Goal: Information Seeking & Learning: Learn about a topic

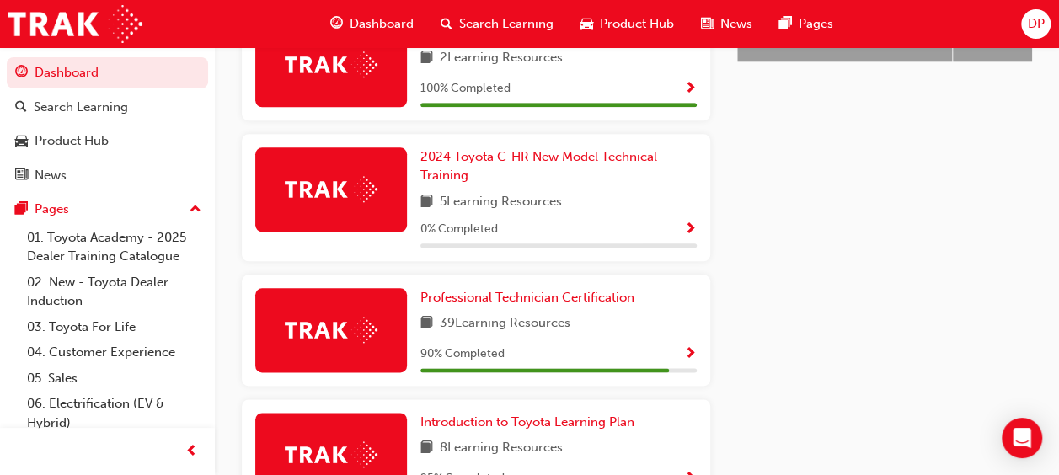
scroll to position [936, 0]
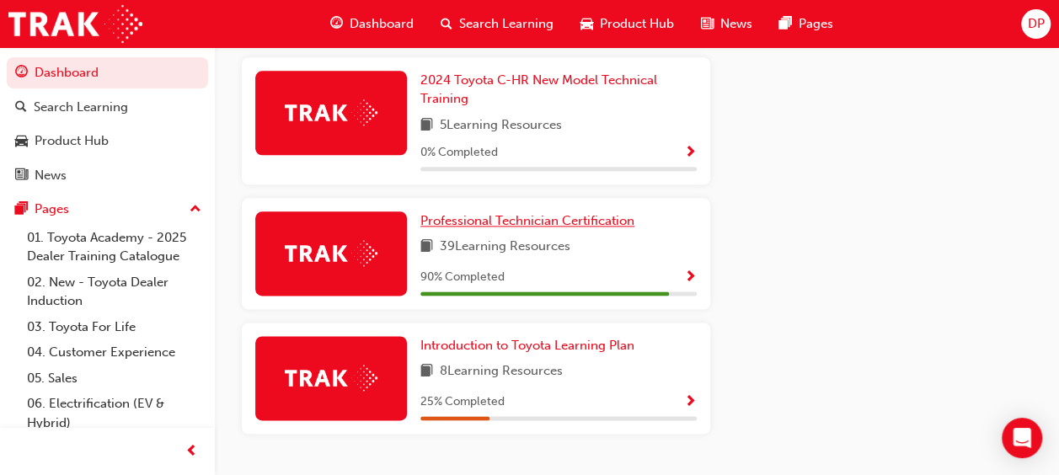
click at [510, 214] on span "Professional Technician Certification" at bounding box center [527, 220] width 214 height 15
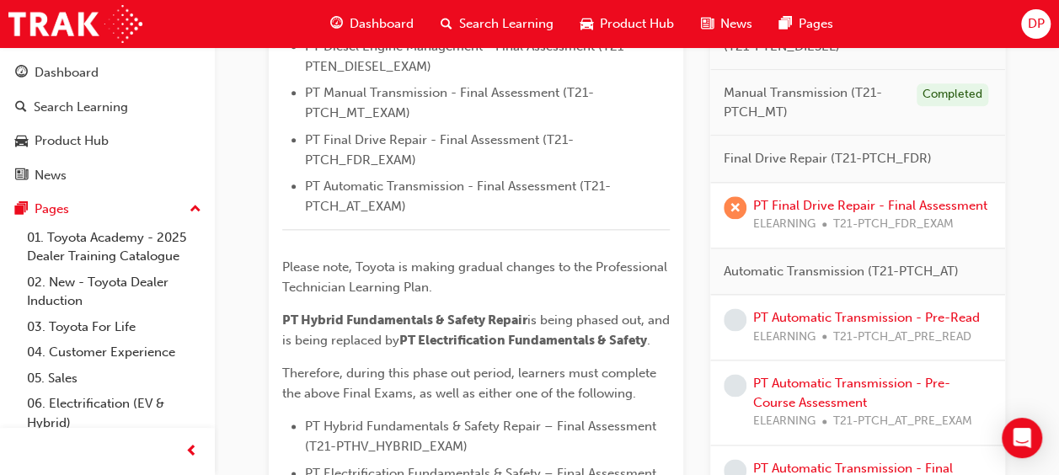
scroll to position [899, 0]
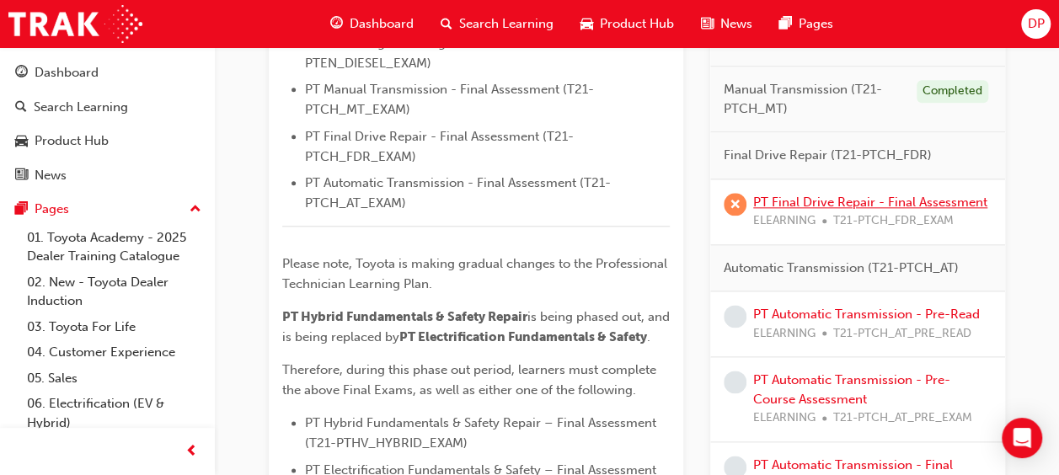
click at [834, 209] on link "PT Final Drive Repair - Final Assessment" at bounding box center [870, 201] width 234 height 15
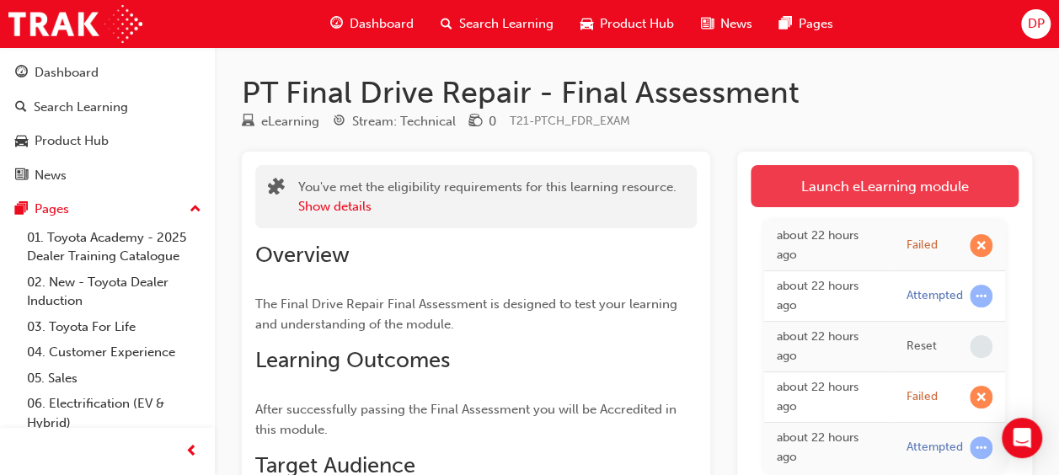
click at [880, 179] on link "Launch eLearning module" at bounding box center [885, 186] width 268 height 42
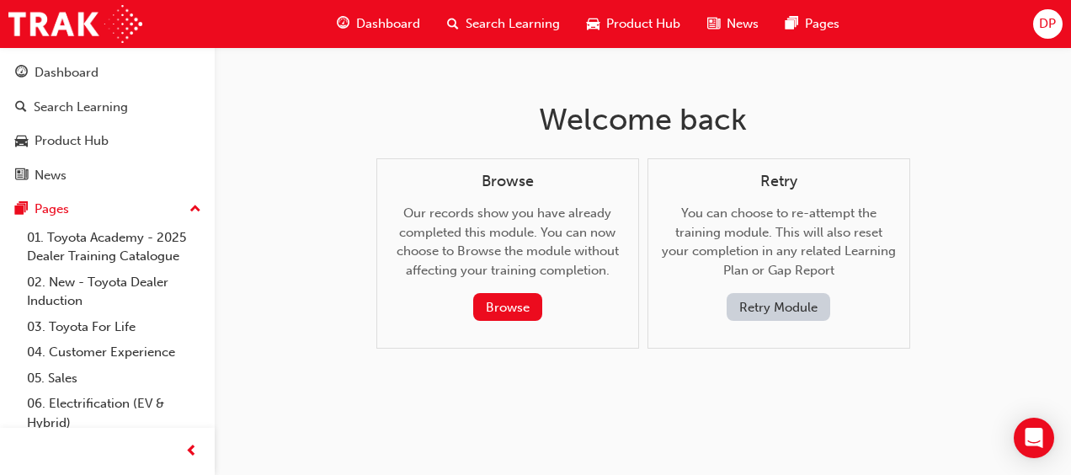
click at [783, 297] on button "Retry Module" at bounding box center [779, 307] width 104 height 28
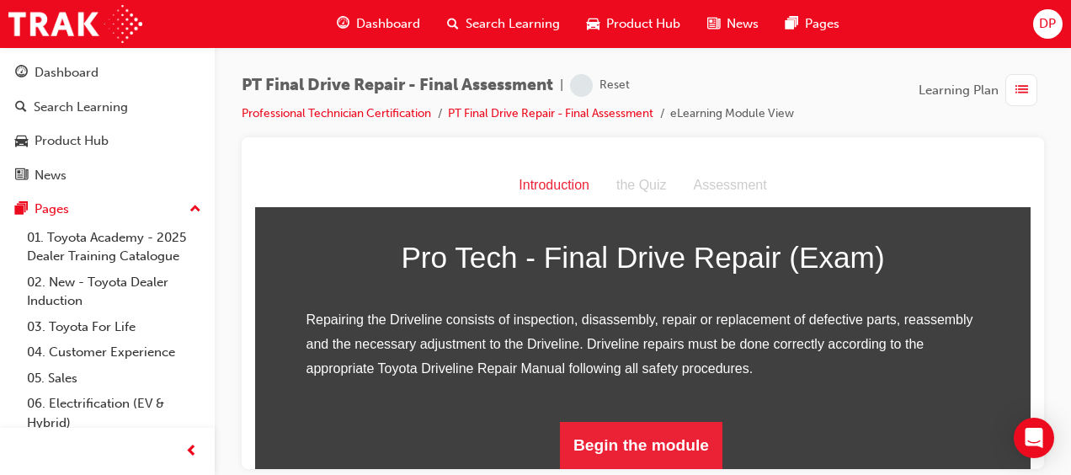
scroll to position [256, 0]
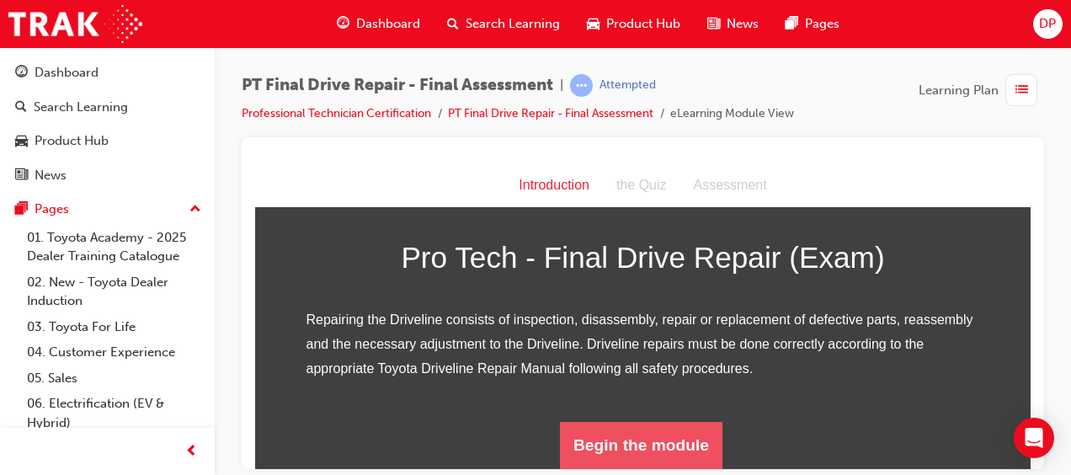
click at [623, 429] on button "Begin the module" at bounding box center [641, 444] width 163 height 47
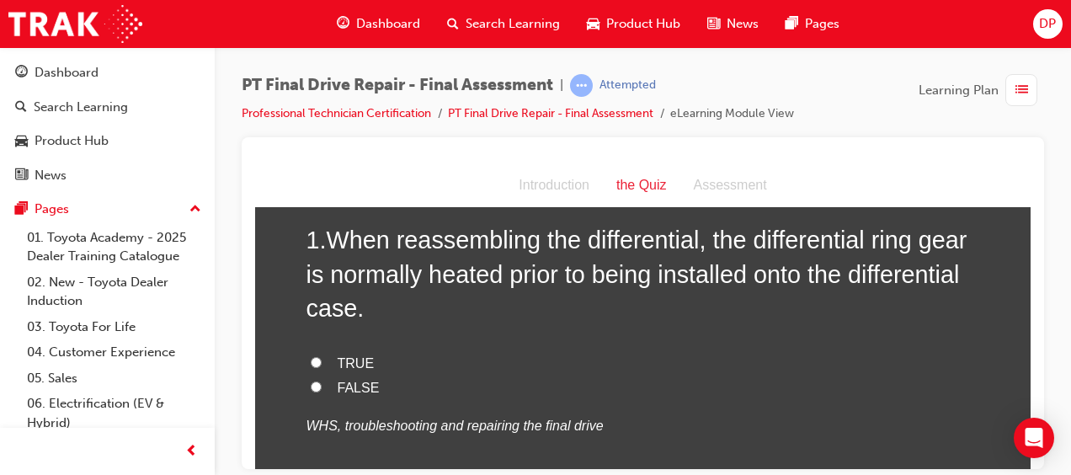
scroll to position [93, 0]
click at [333, 348] on div "1 . When reassembling the differential, the differential ring gear is normally …" at bounding box center [644, 370] width 674 height 297
click at [312, 358] on input "TRUE" at bounding box center [316, 360] width 11 height 11
radio input "true"
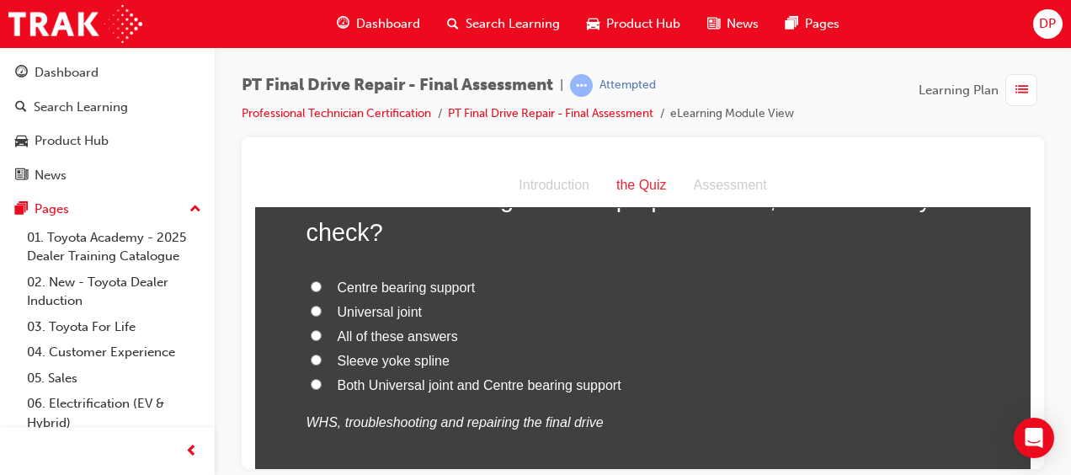
scroll to position [510, 0]
click at [311, 335] on input "All of these answers" at bounding box center [316, 335] width 11 height 11
radio input "true"
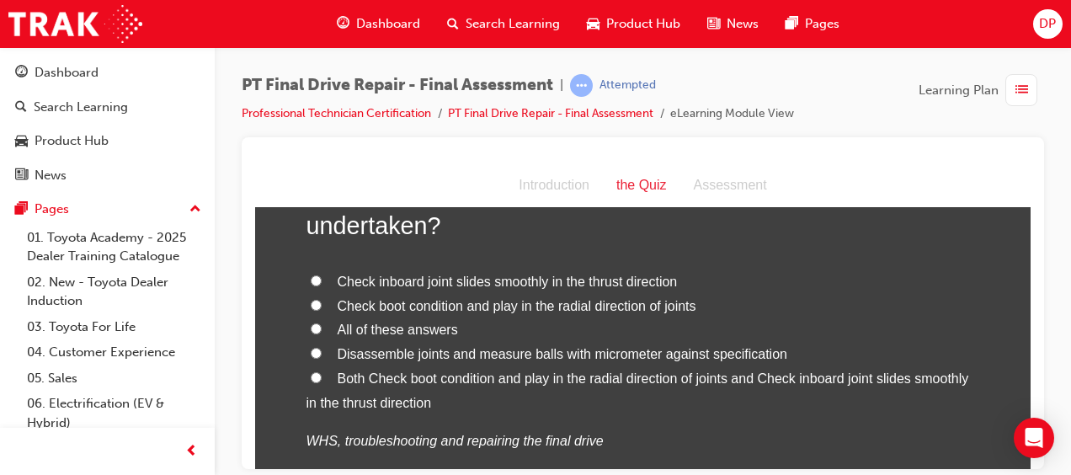
scroll to position [1279, 0]
click at [624, 326] on label "All of these answers" at bounding box center [644, 329] width 674 height 24
click at [322, 326] on input "All of these answers" at bounding box center [316, 327] width 11 height 11
radio input "true"
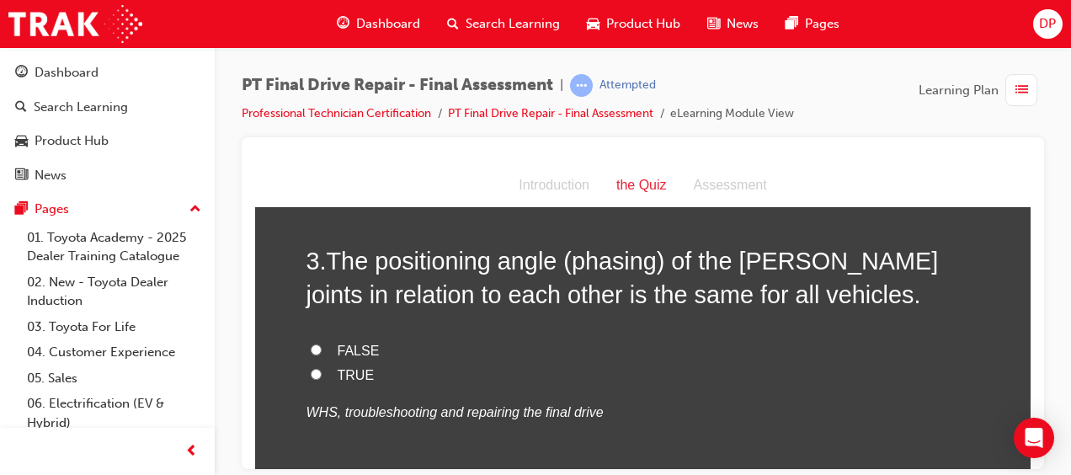
scroll to position [864, 0]
click at [624, 326] on div "3 . The positioning angle (phasing) of the [PERSON_NAME] joints in relation to …" at bounding box center [644, 375] width 674 height 263
click at [315, 351] on label "FALSE" at bounding box center [644, 351] width 674 height 24
click at [315, 351] on input "FALSE" at bounding box center [316, 350] width 11 height 11
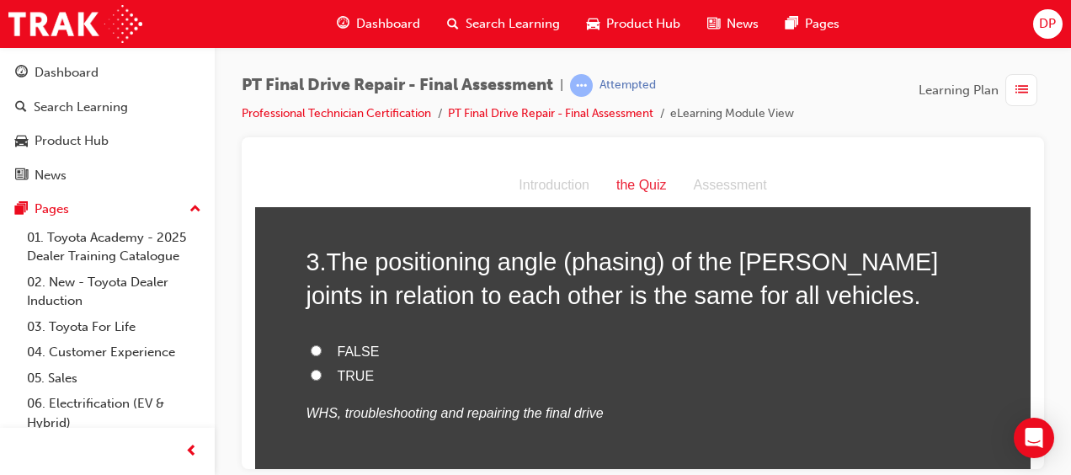
radio input "true"
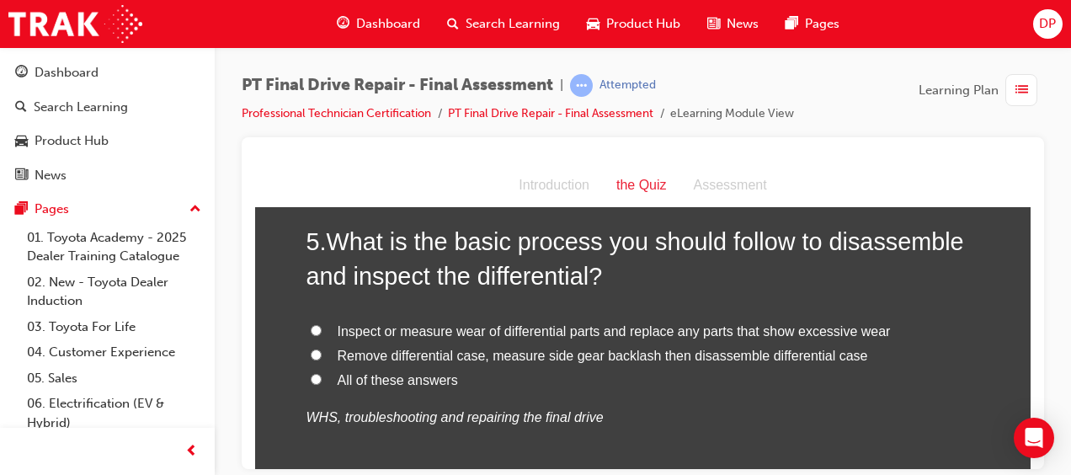
scroll to position [1670, 0]
click at [425, 375] on span "All of these answers" at bounding box center [398, 378] width 120 height 14
click at [322, 375] on input "All of these answers" at bounding box center [316, 377] width 11 height 11
radio input "true"
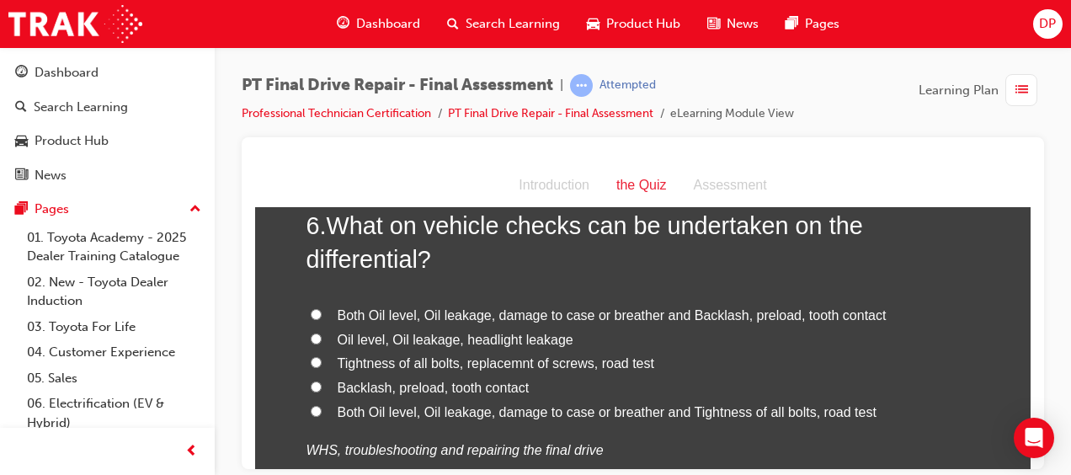
scroll to position [2054, 0]
click at [590, 313] on span "Both Oil level, Oil leakage, damage to case or breather and Backlash, preload, …" at bounding box center [612, 314] width 549 height 14
click at [322, 313] on input "Both Oil level, Oil leakage, damage to case or breather and Backlash, preload, …" at bounding box center [316, 312] width 11 height 11
radio input "true"
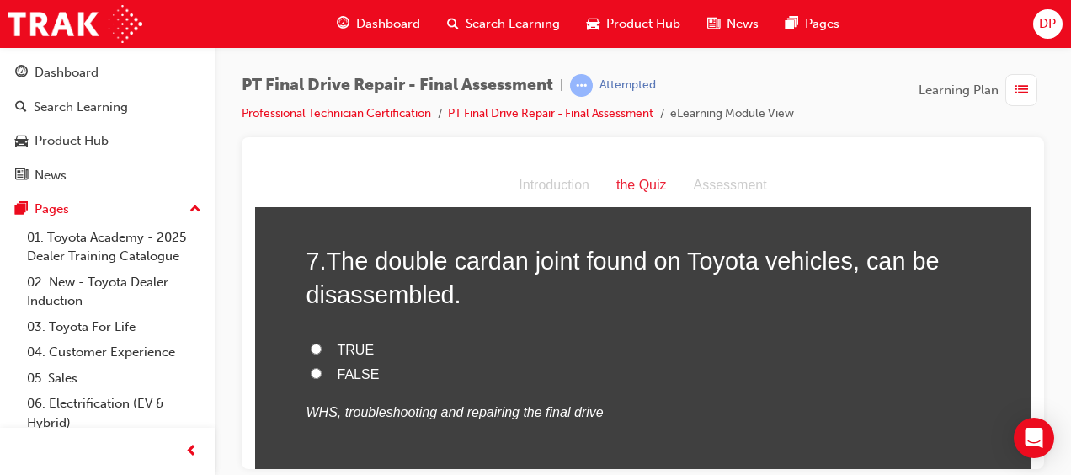
scroll to position [2438, 0]
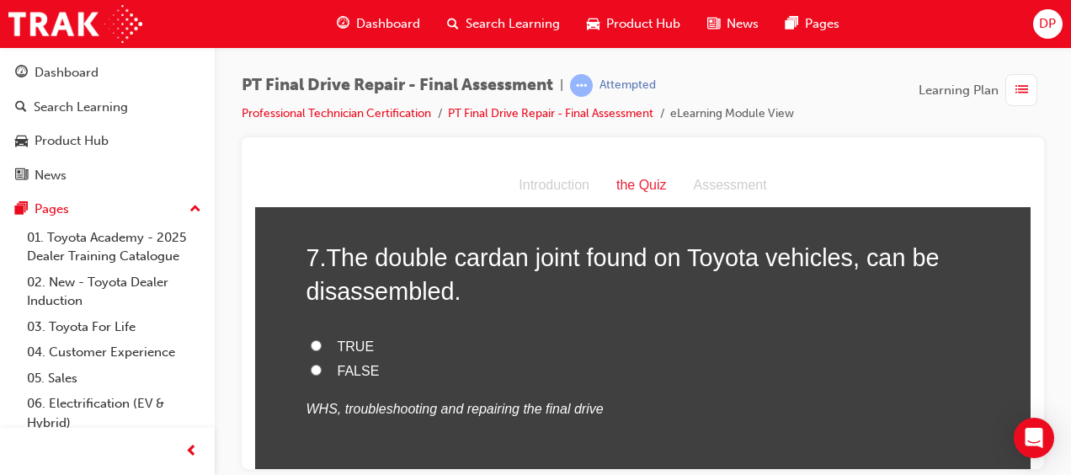
click at [338, 345] on span "TRUE" at bounding box center [356, 346] width 37 height 14
click at [322, 345] on input "TRUE" at bounding box center [316, 344] width 11 height 11
radio input "true"
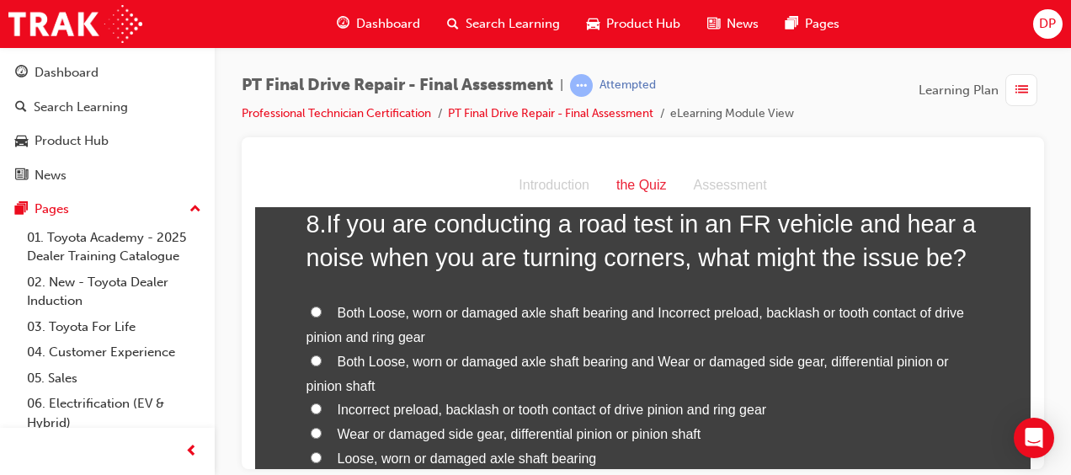
scroll to position [2851, 0]
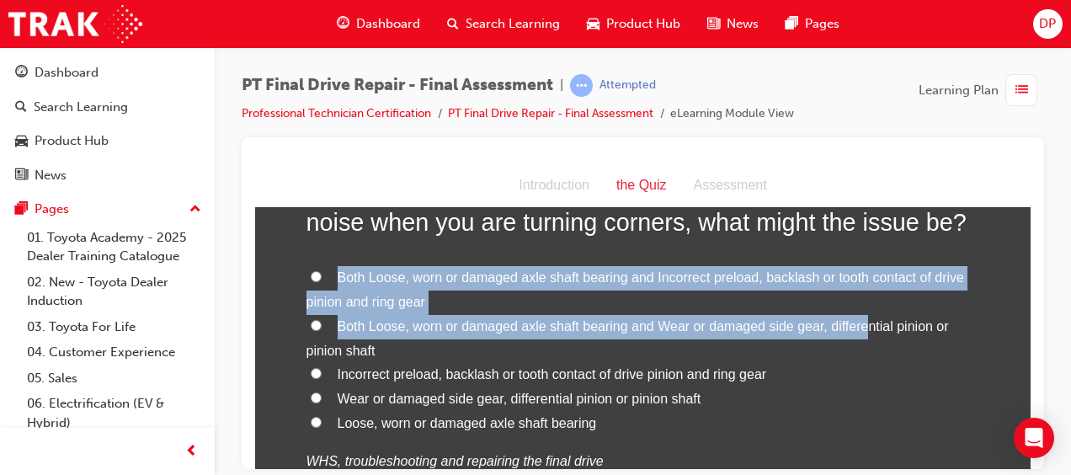
drag, startPoint x: 853, startPoint y: 334, endPoint x: 222, endPoint y: 275, distance: 633.7
drag, startPoint x: 222, startPoint y: 275, endPoint x: 307, endPoint y: 319, distance: 95.7
click at [311, 319] on input "Both Loose, worn or damaged axle shaft bearing and Wear or damaged side gear, d…" at bounding box center [316, 324] width 11 height 11
radio input "true"
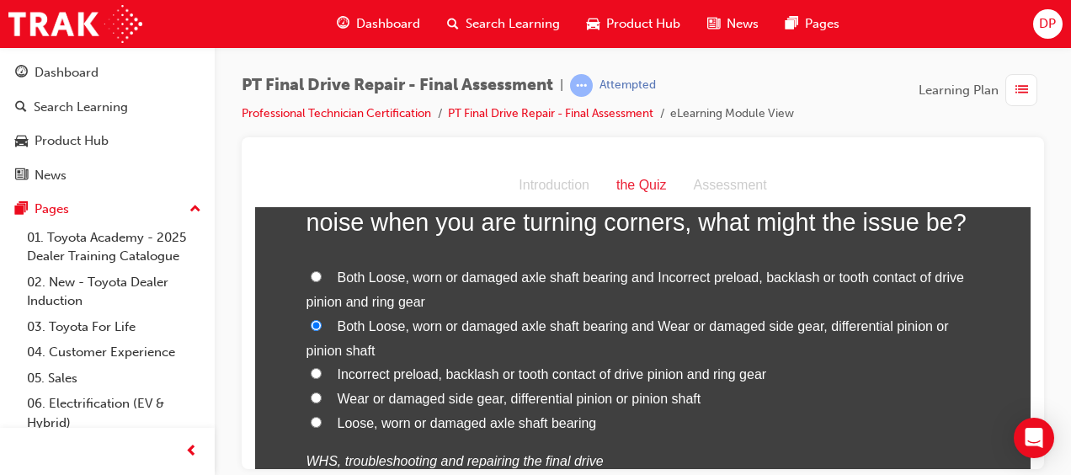
click at [505, 374] on span "Incorrect preload, backlash or tooth contact of drive pinion and ring gear" at bounding box center [553, 373] width 430 height 14
click at [322, 374] on input "Incorrect preload, backlash or tooth contact of drive pinion and ring gear" at bounding box center [316, 372] width 11 height 11
radio input "true"
click at [435, 329] on span "Both Loose, worn or damaged axle shaft bearing and Wear or damaged side gear, d…" at bounding box center [628, 337] width 643 height 39
click at [322, 329] on input "Both Loose, worn or damaged axle shaft bearing and Wear or damaged side gear, d…" at bounding box center [316, 324] width 11 height 11
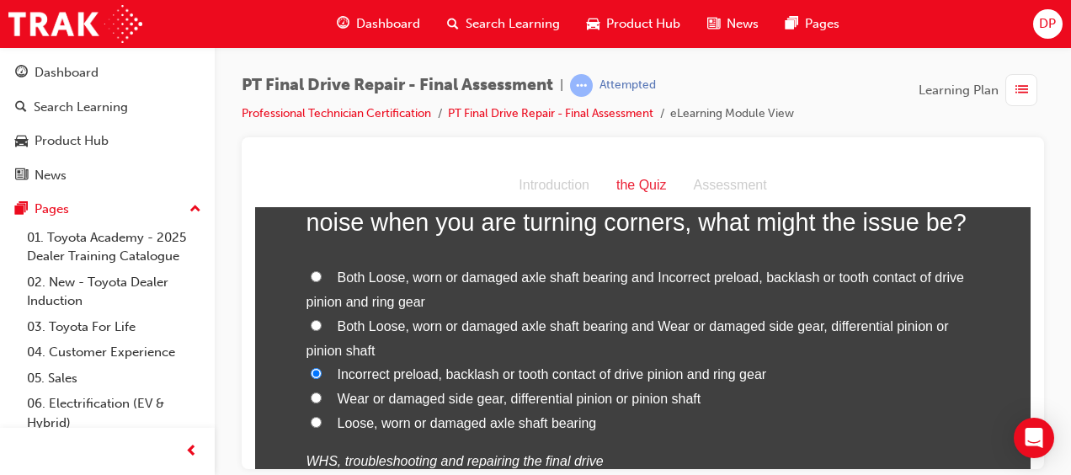
radio input "true"
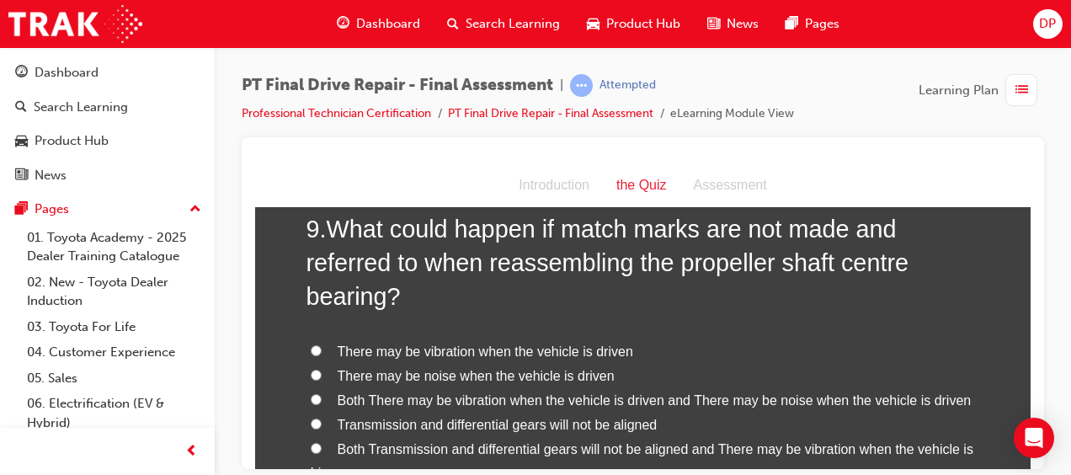
scroll to position [3276, 0]
click at [328, 391] on label "Both There may be vibration when the vehicle is driven and There may be noise w…" at bounding box center [644, 399] width 674 height 24
click at [322, 393] on input "Both There may be vibration when the vehicle is driven and There may be noise w…" at bounding box center [316, 398] width 11 height 11
radio input "true"
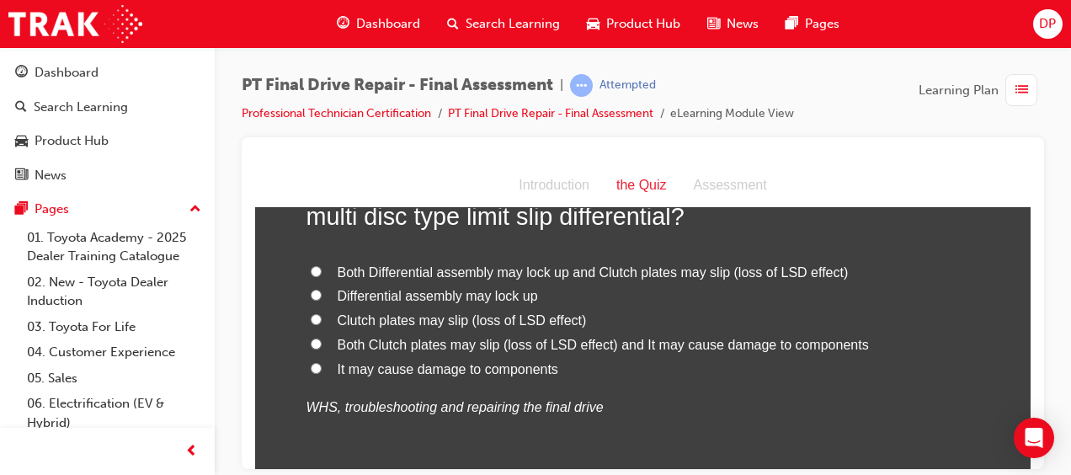
scroll to position [3796, 0]
click at [398, 265] on span "Both Differential assembly may lock up and Clutch plates may slip (loss of LSD …" at bounding box center [593, 271] width 511 height 14
click at [322, 265] on input "Both Differential assembly may lock up and Clutch plates may slip (loss of LSD …" at bounding box center [316, 269] width 11 height 11
radio input "true"
click at [311, 338] on input "Both Clutch plates may slip (loss of LSD effect) and It may cause damage to com…" at bounding box center [316, 342] width 11 height 11
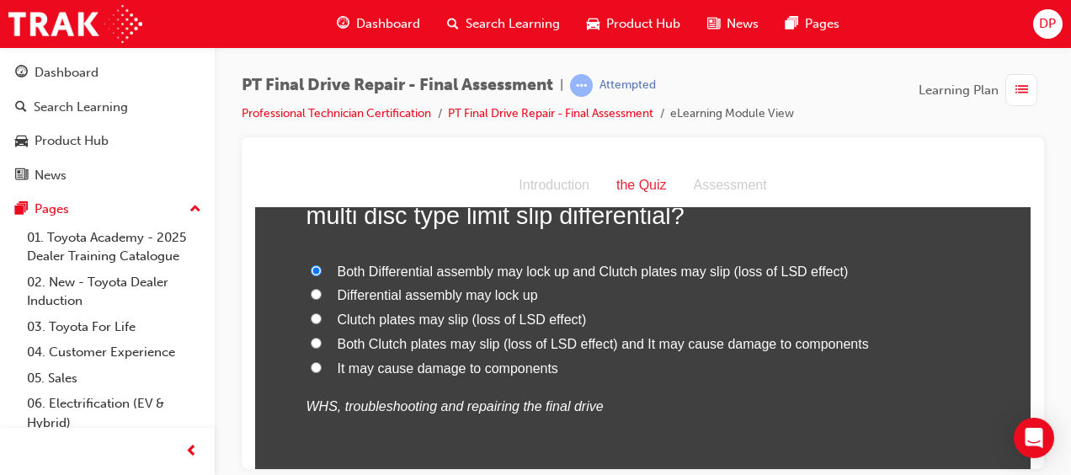
radio input "true"
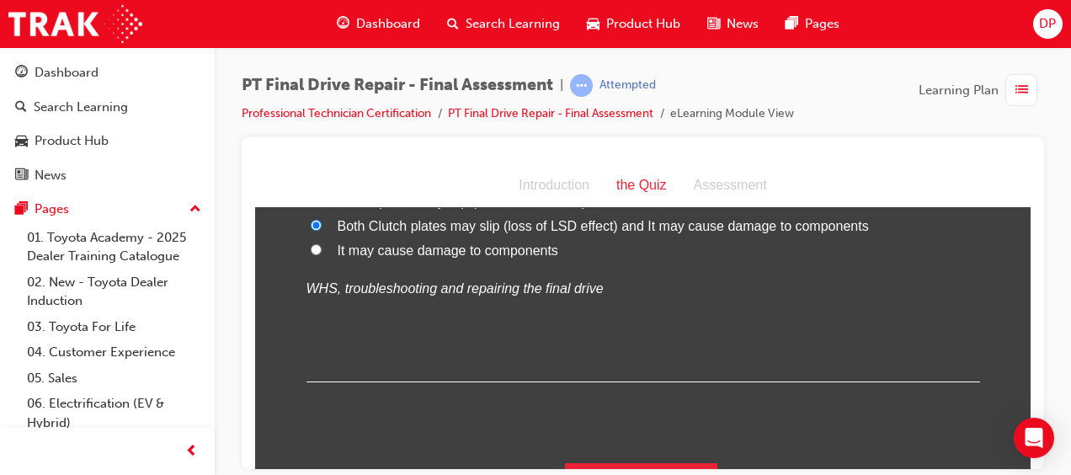
scroll to position [3952, 0]
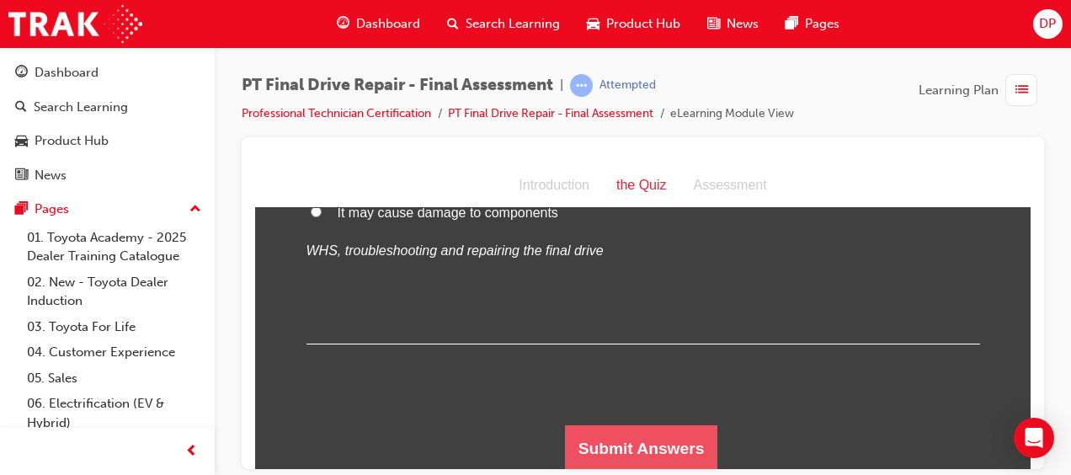
click at [620, 441] on button "Submit Answers" at bounding box center [641, 448] width 153 height 47
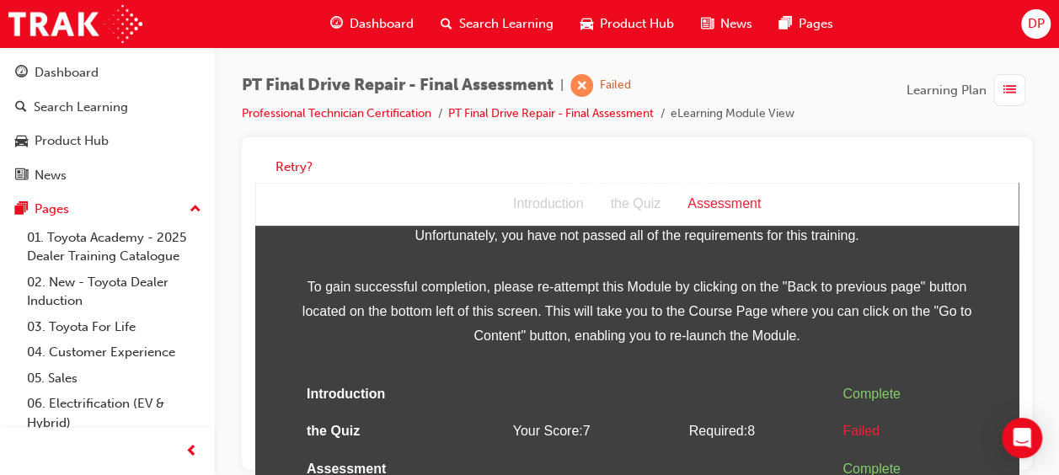
scroll to position [12, 0]
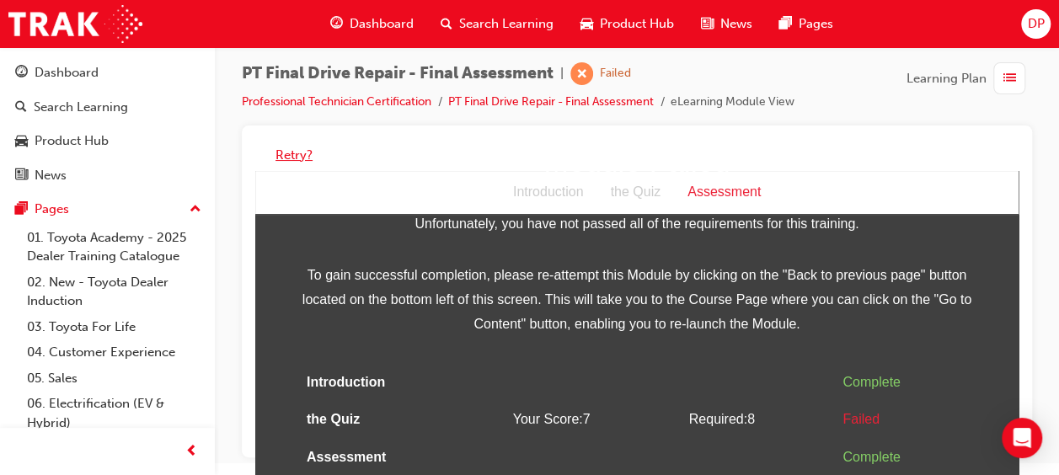
click at [284, 150] on button "Retry?" at bounding box center [293, 155] width 37 height 19
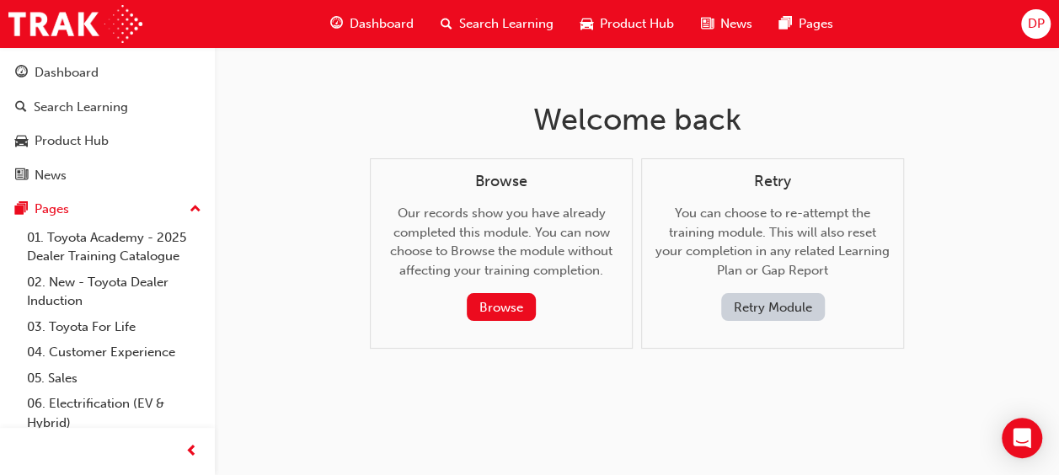
scroll to position [0, 0]
click at [784, 303] on button "Retry Module" at bounding box center [779, 307] width 104 height 28
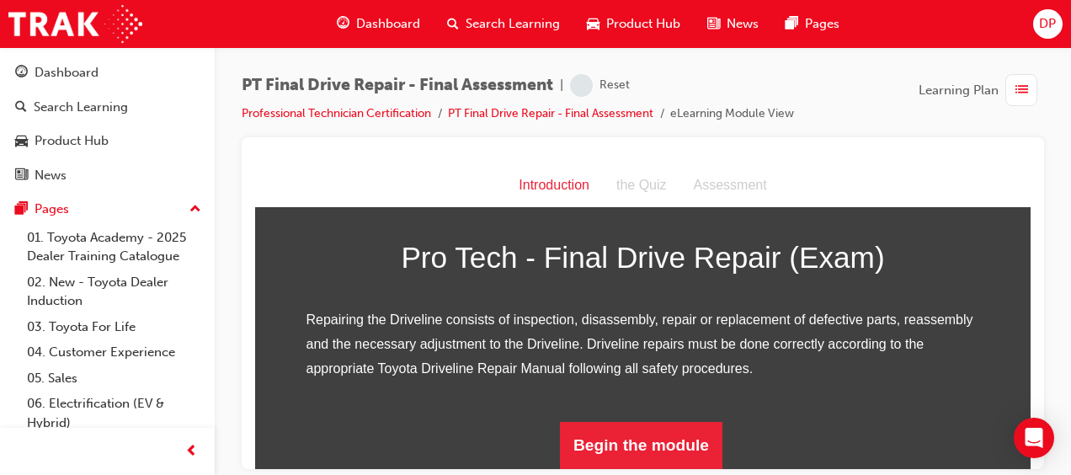
scroll to position [256, 0]
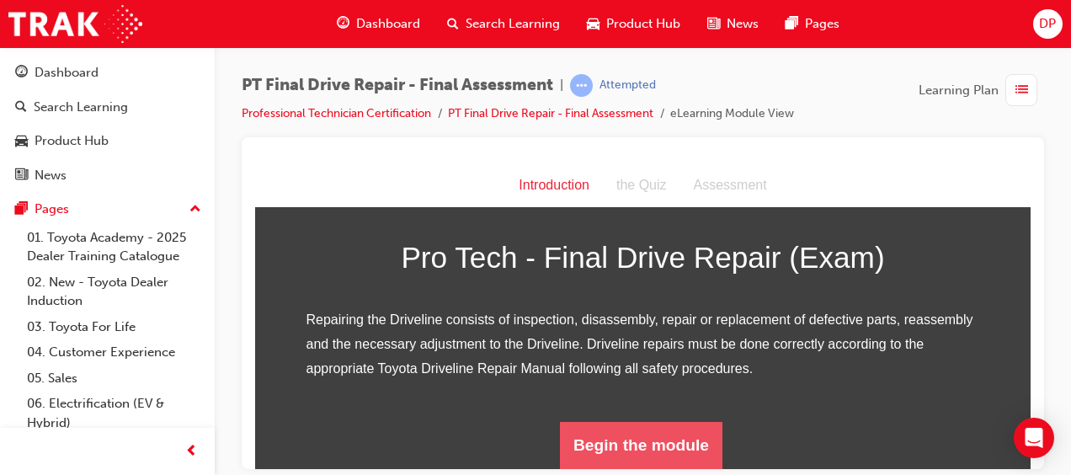
click at [620, 454] on button "Begin the module" at bounding box center [641, 444] width 163 height 47
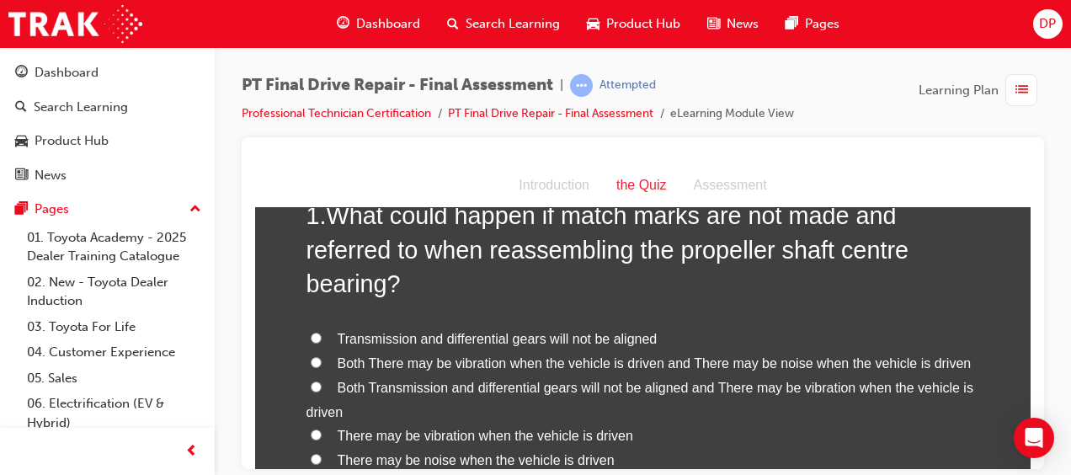
scroll to position [115, 0]
